Goal: Transaction & Acquisition: Purchase product/service

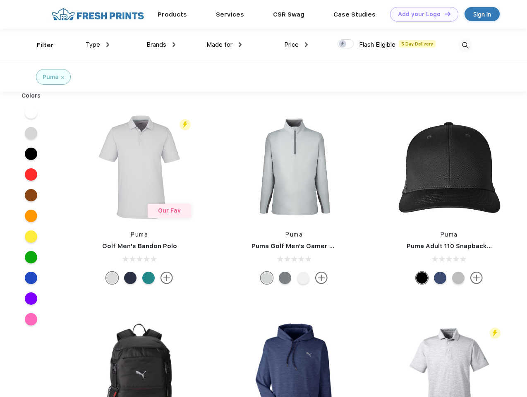
click at [421, 14] on link "Add your Logo Design Tool" at bounding box center [424, 14] width 68 height 14
click at [0, 0] on div "Design Tool" at bounding box center [0, 0] width 0 height 0
click at [444, 14] on link "Add your Logo Design Tool" at bounding box center [424, 14] width 68 height 14
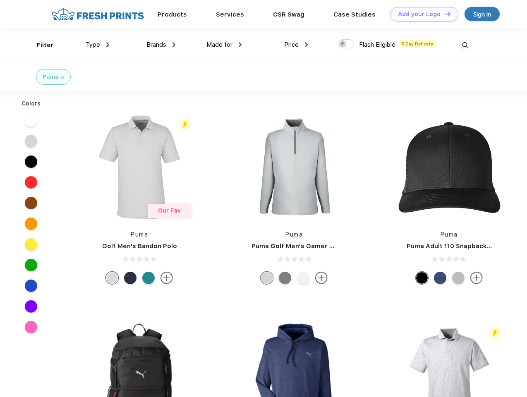
click at [40, 45] on div "Filter" at bounding box center [45, 46] width 17 height 10
click at [98, 45] on span "Type" at bounding box center [93, 44] width 14 height 7
click at [161, 45] on span "Brands" at bounding box center [156, 44] width 20 height 7
click at [224, 45] on span "Made for" at bounding box center [219, 44] width 26 height 7
click at [296, 45] on span "Price" at bounding box center [291, 44] width 14 height 7
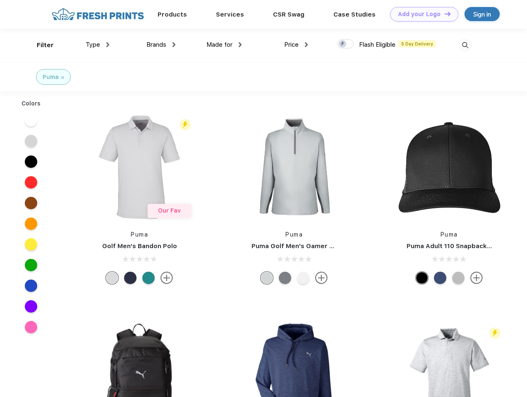
click at [346, 44] on div at bounding box center [346, 43] width 16 height 9
click at [343, 44] on input "checkbox" at bounding box center [340, 41] width 5 height 5
click at [465, 45] on img at bounding box center [465, 45] width 14 height 14
